Goal: Check status: Check status

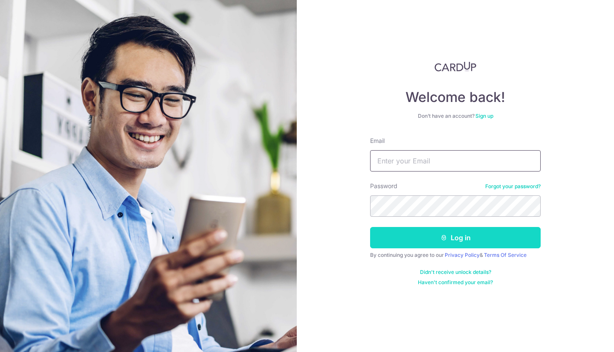
type input "[EMAIL_ADDRESS][DOMAIN_NAME]"
click at [438, 231] on button "Log in" at bounding box center [455, 237] width 170 height 21
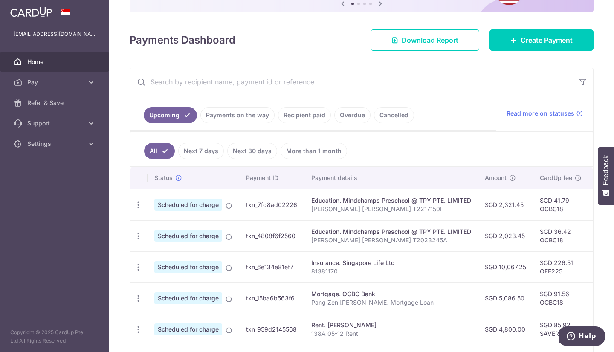
scroll to position [89, 0]
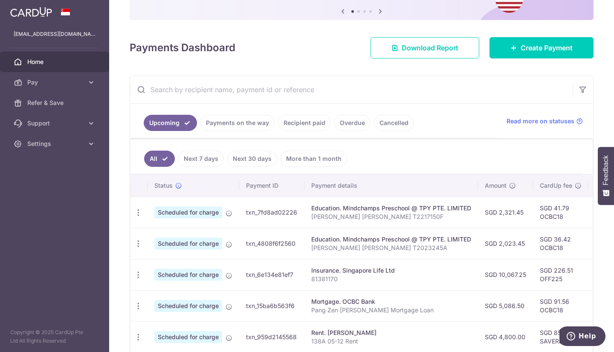
click at [238, 121] on link "Payments on the way" at bounding box center [237, 123] width 74 height 16
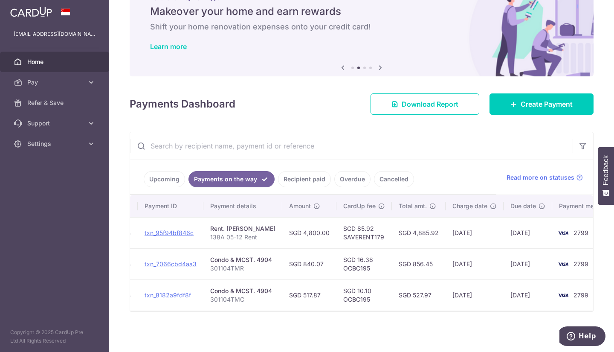
scroll to position [0, 110]
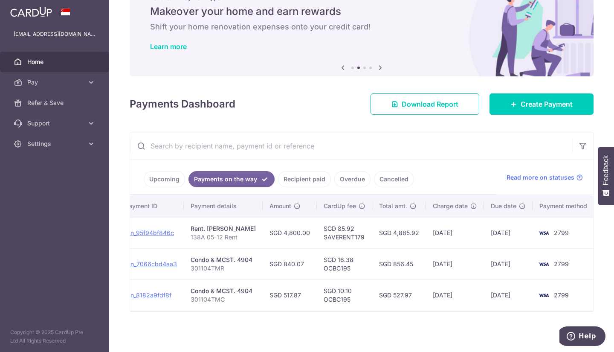
click at [296, 175] on link "Recipient paid" at bounding box center [304, 179] width 53 height 16
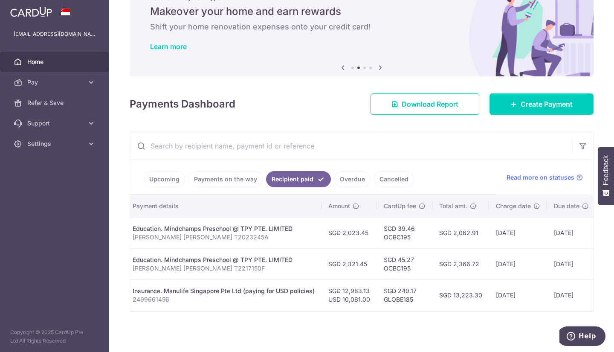
scroll to position [0, 220]
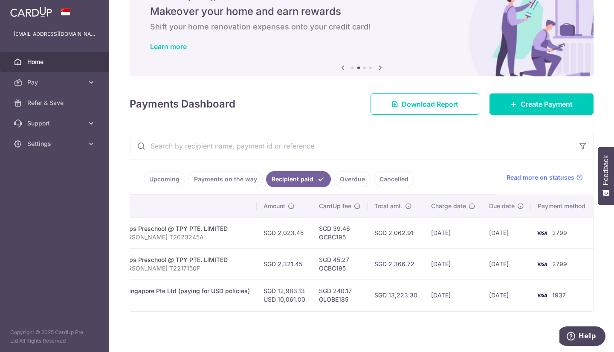
click at [347, 166] on ul "Upcoming Payments on the way Recipient paid Overdue Cancelled" at bounding box center [313, 177] width 366 height 35
click at [350, 171] on link "Overdue" at bounding box center [352, 179] width 36 height 16
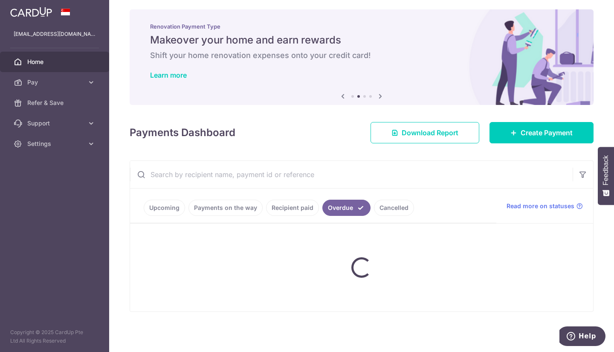
scroll to position [33, 0]
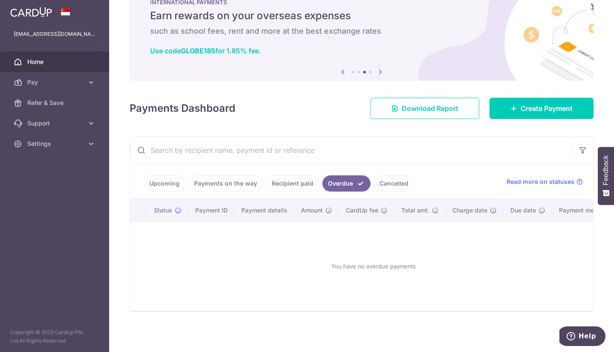
click at [381, 178] on link "Cancelled" at bounding box center [394, 183] width 40 height 16
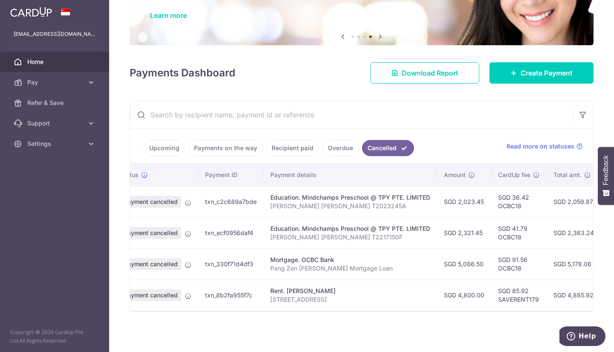
scroll to position [0, 33]
click at [297, 144] on link "Recipient paid" at bounding box center [292, 148] width 53 height 16
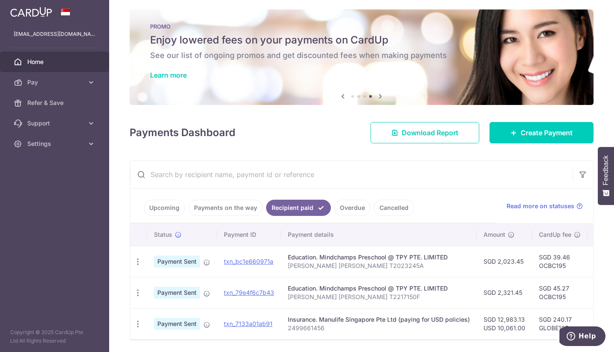
scroll to position [37, 0]
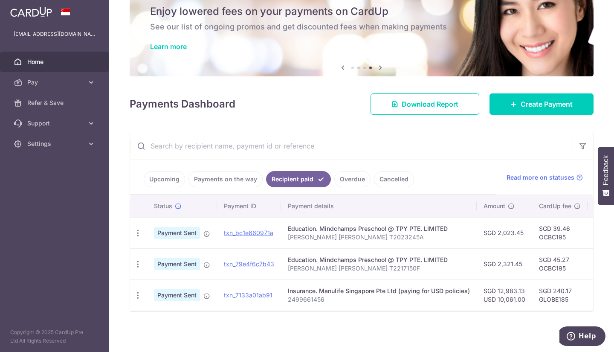
click at [213, 176] on link "Payments on the way" at bounding box center [225, 179] width 74 height 16
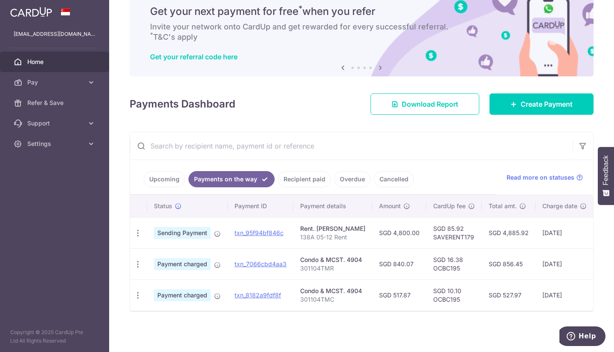
click at [171, 176] on link "Upcoming" at bounding box center [164, 179] width 41 height 16
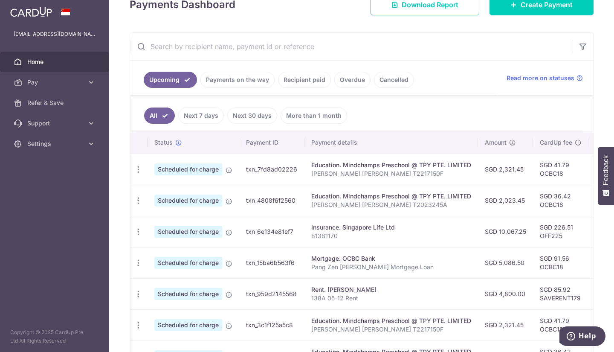
scroll to position [133, 0]
click at [231, 81] on link "Payments on the way" at bounding box center [237, 79] width 74 height 16
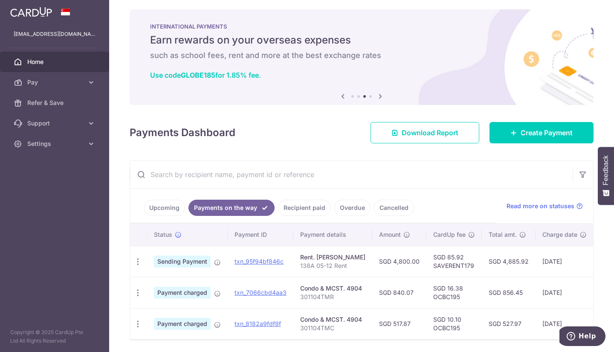
scroll to position [37, 0]
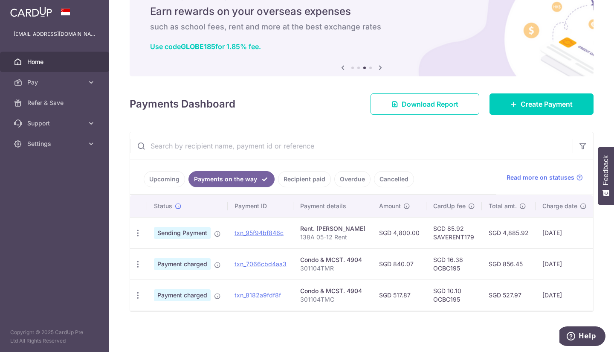
click at [297, 175] on link "Recipient paid" at bounding box center [304, 179] width 53 height 16
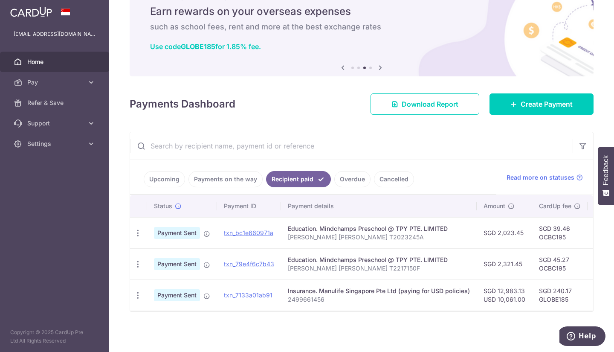
click at [340, 179] on link "Overdue" at bounding box center [352, 179] width 36 height 16
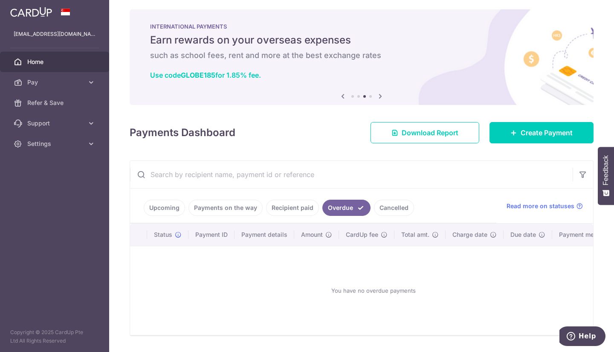
scroll to position [33, 0]
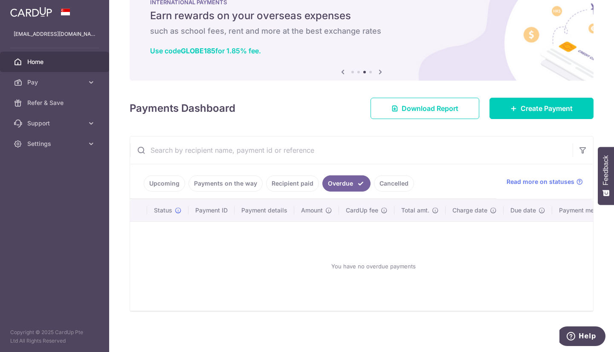
click at [389, 185] on link "Cancelled" at bounding box center [394, 183] width 40 height 16
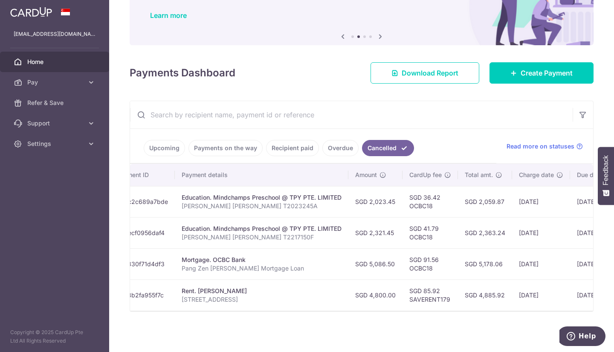
scroll to position [0, 0]
